Goal: Information Seeking & Learning: Find specific page/section

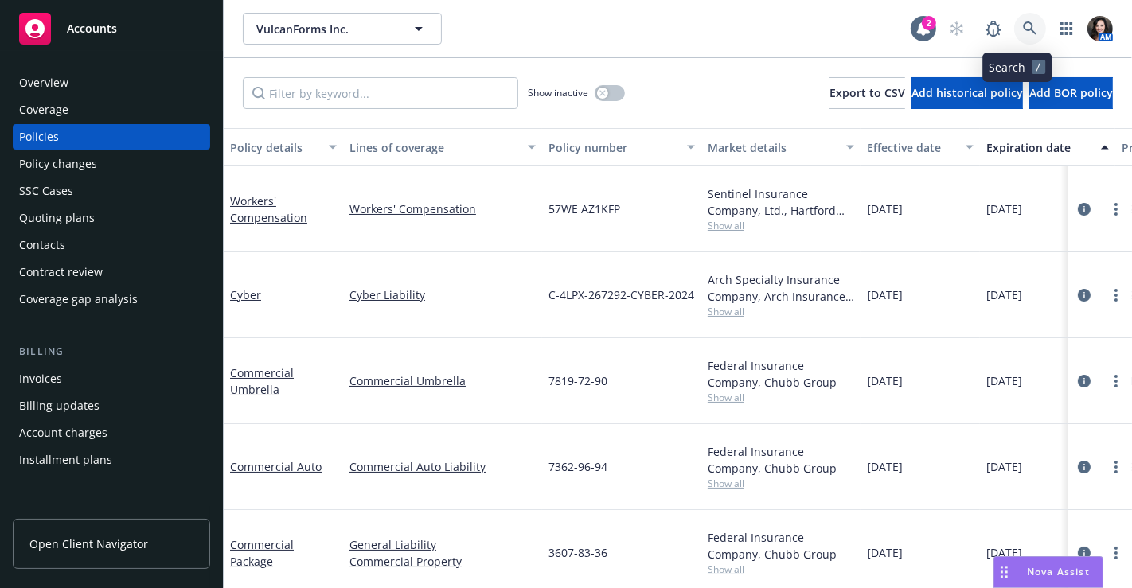
click at [1023, 23] on icon at bounding box center [1030, 28] width 14 height 14
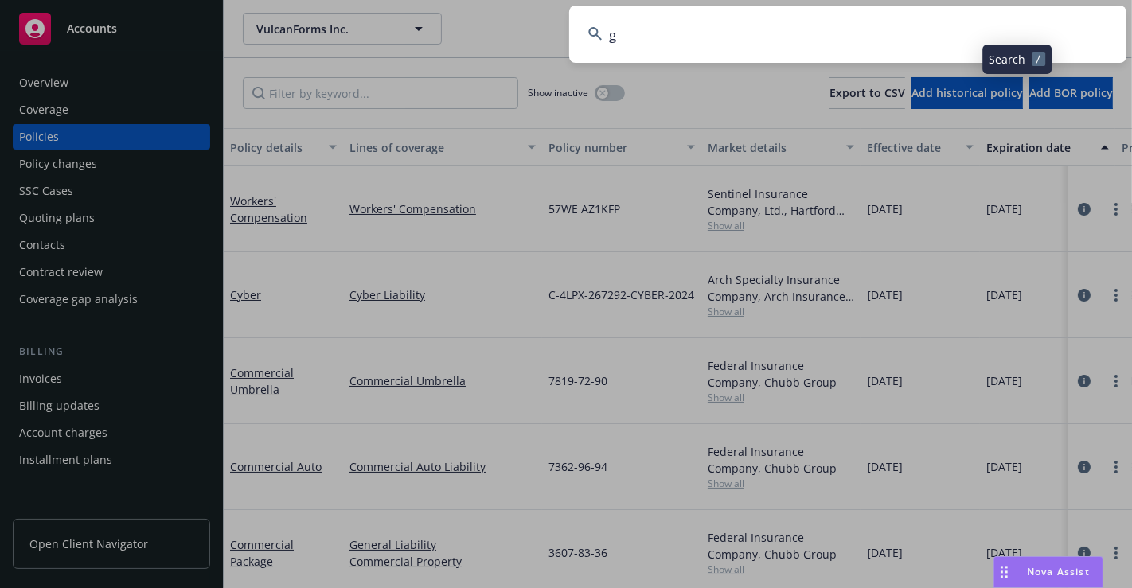
click at [1024, 26] on input "g" at bounding box center [847, 34] width 557 height 57
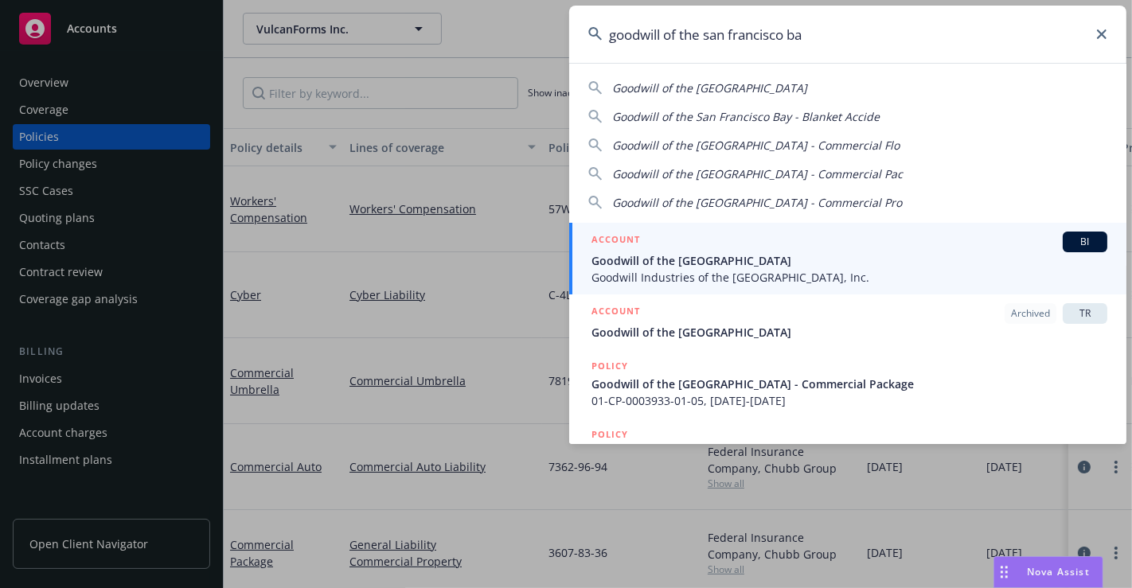
type input "goodwill of the [GEOGRAPHIC_DATA]"
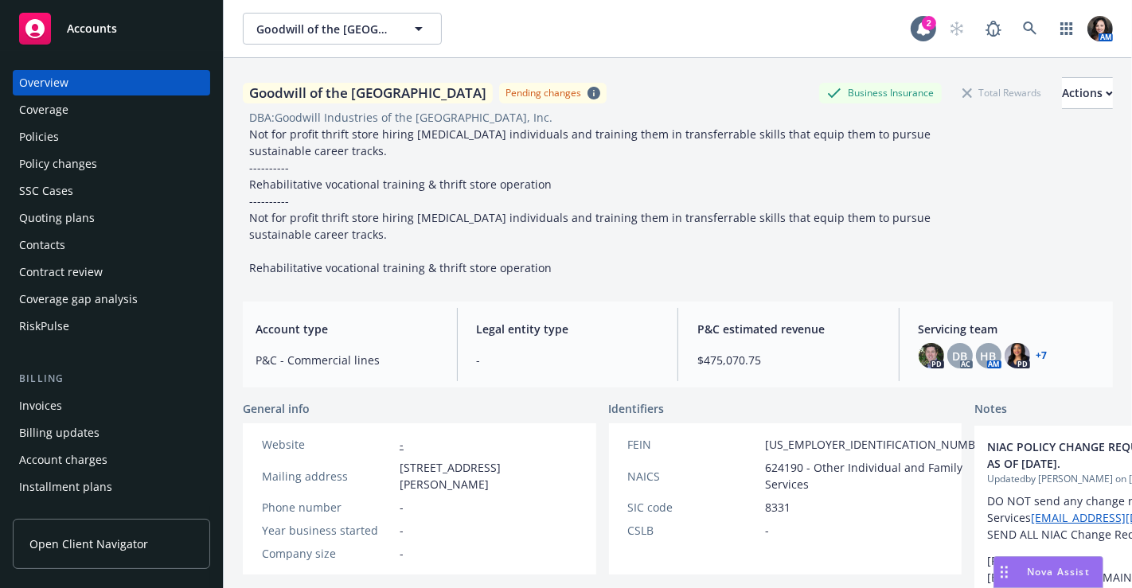
click at [49, 133] on div "Policies" at bounding box center [39, 136] width 40 height 25
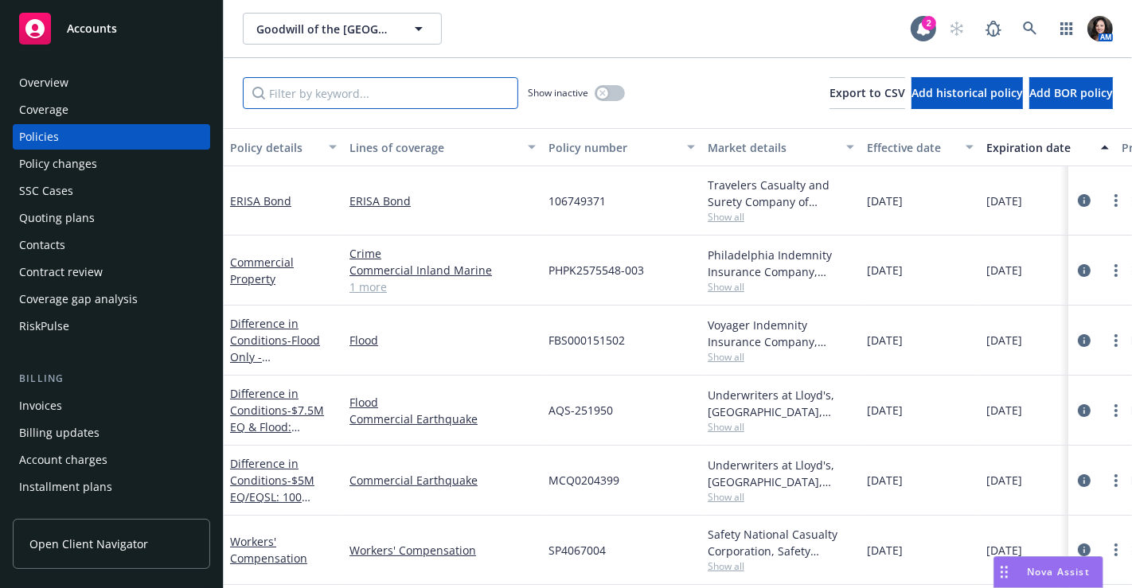
click at [334, 103] on input "Filter by keyword..." at bounding box center [380, 93] width 275 height 32
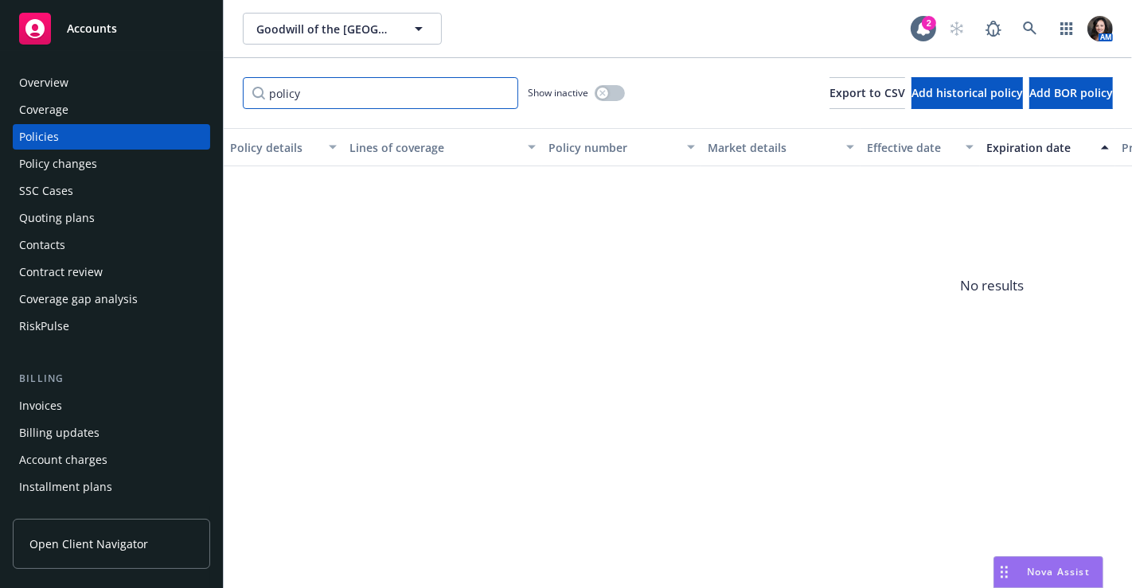
drag, startPoint x: 313, startPoint y: 104, endPoint x: 209, endPoint y: 89, distance: 104.6
click at [210, 89] on div "Accounts Overview Coverage Policies Policy changes SSC Cases Quoting plans Cont…" at bounding box center [566, 294] width 1132 height 588
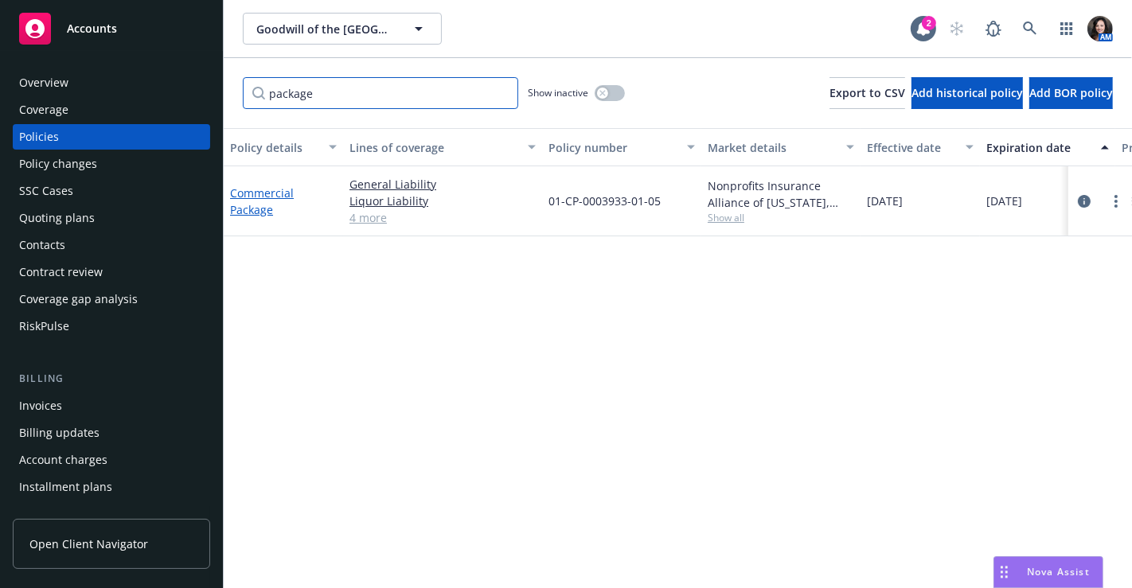
type input "package"
click at [235, 197] on link "Commercial Package" at bounding box center [262, 201] width 64 height 32
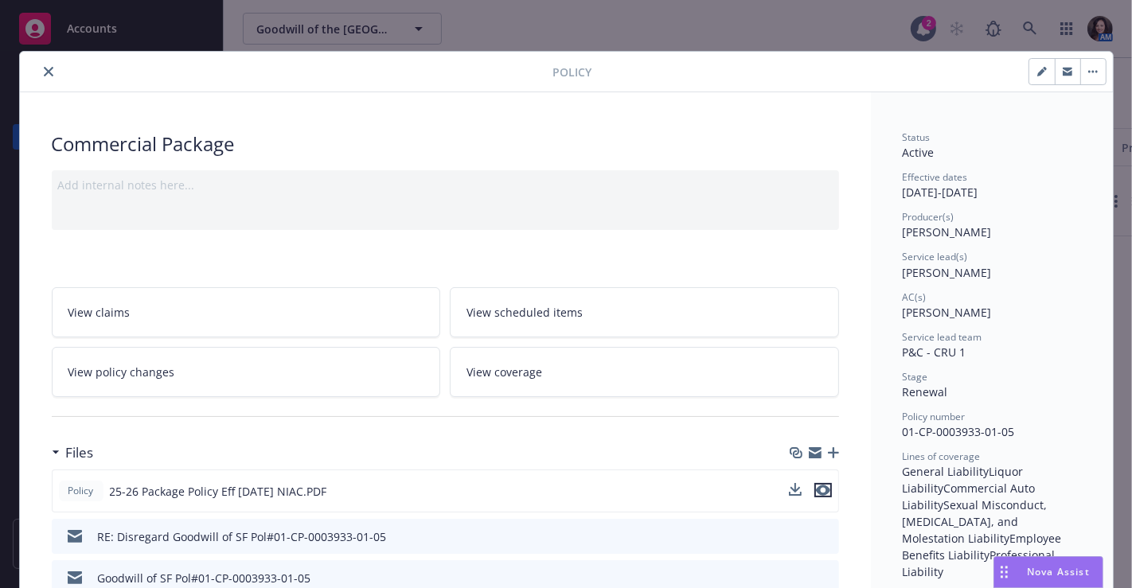
click at [816, 487] on icon "preview file" at bounding box center [823, 490] width 14 height 11
click at [44, 67] on icon "close" at bounding box center [49, 72] width 10 height 10
